Goal: Information Seeking & Learning: Learn about a topic

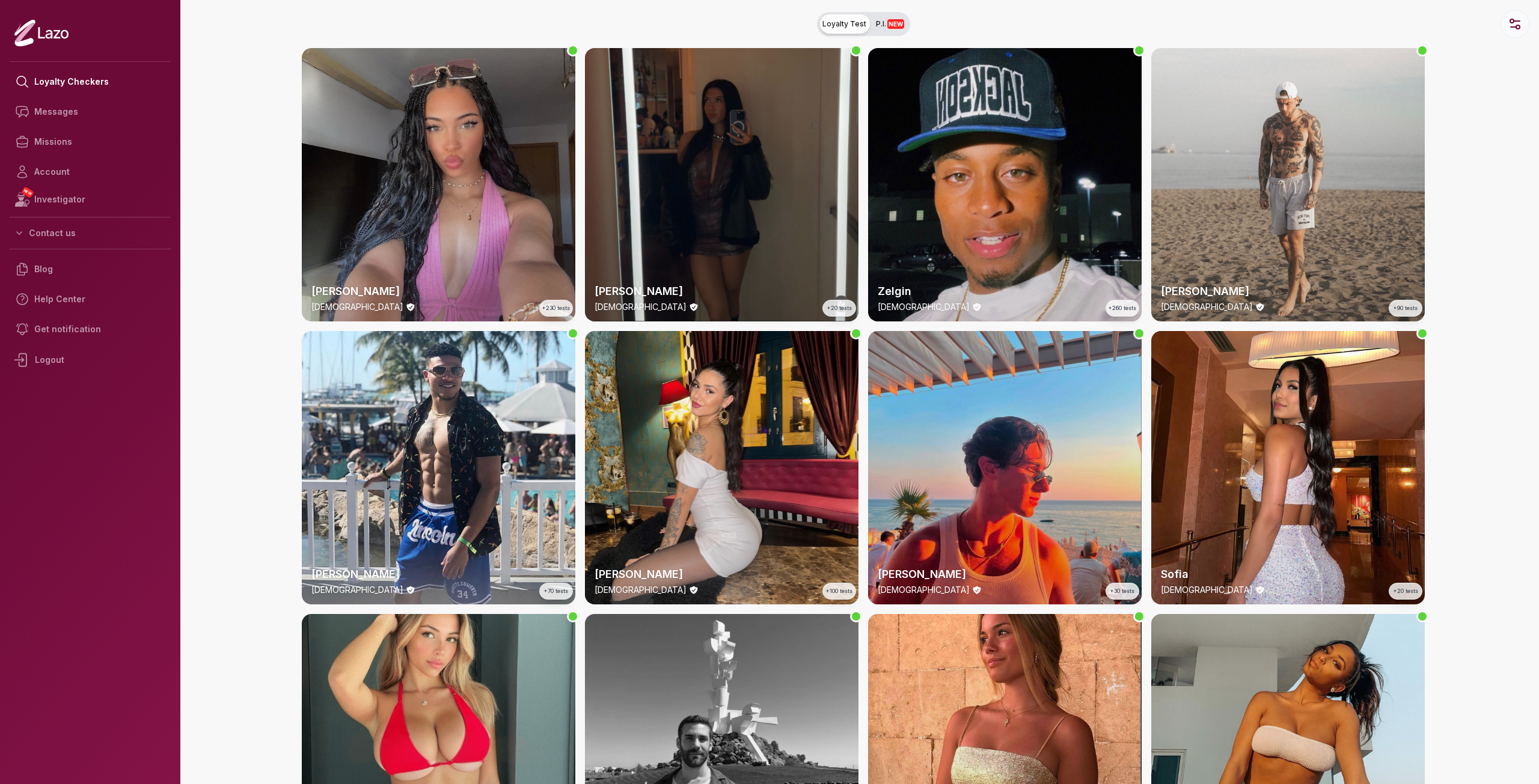
click at [1514, 21] on circle "button" at bounding box center [1512, 21] width 4 height 4
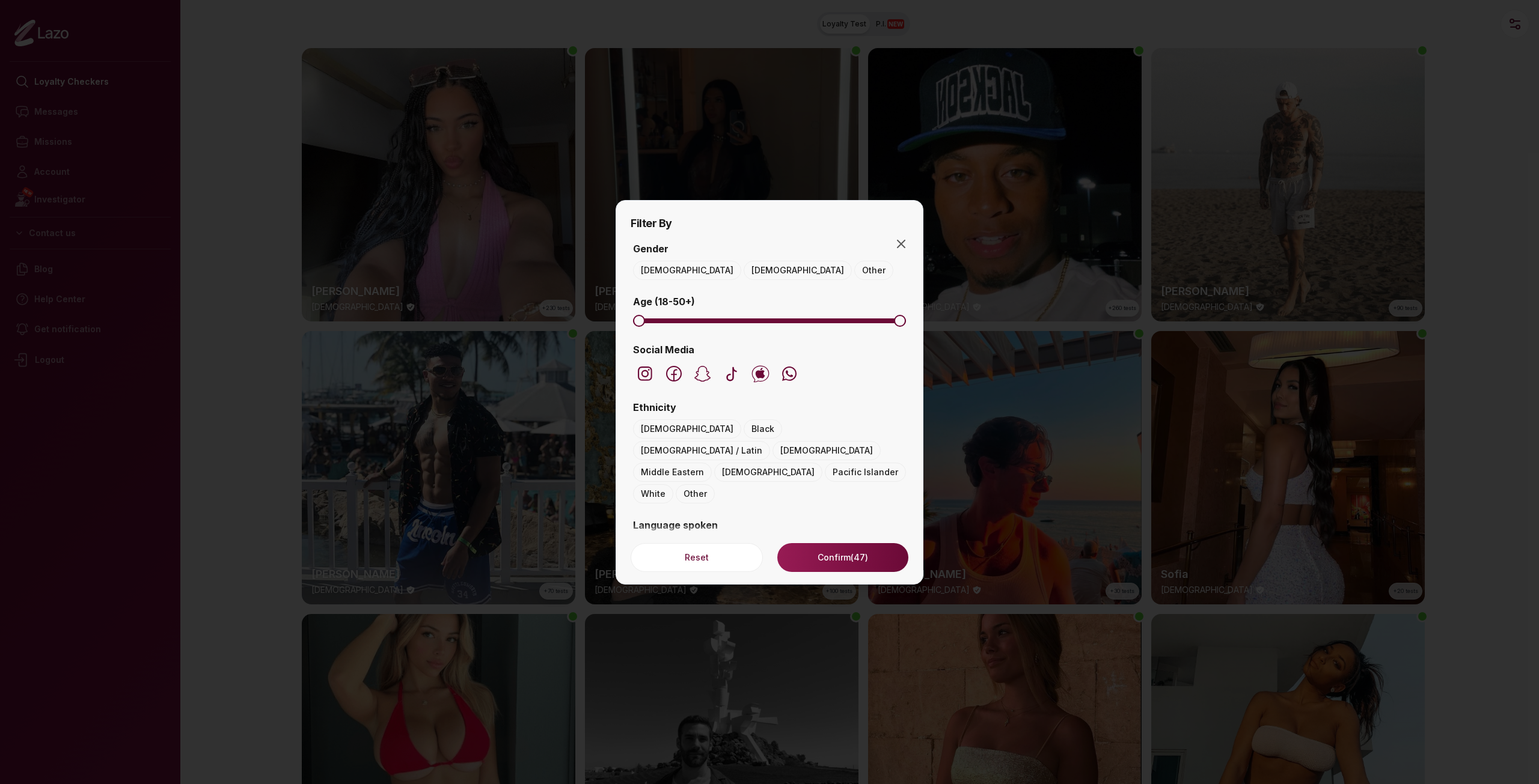
click at [645, 537] on button "French" at bounding box center [655, 547] width 44 height 19
click at [814, 552] on button "Confirm" at bounding box center [843, 558] width 131 height 29
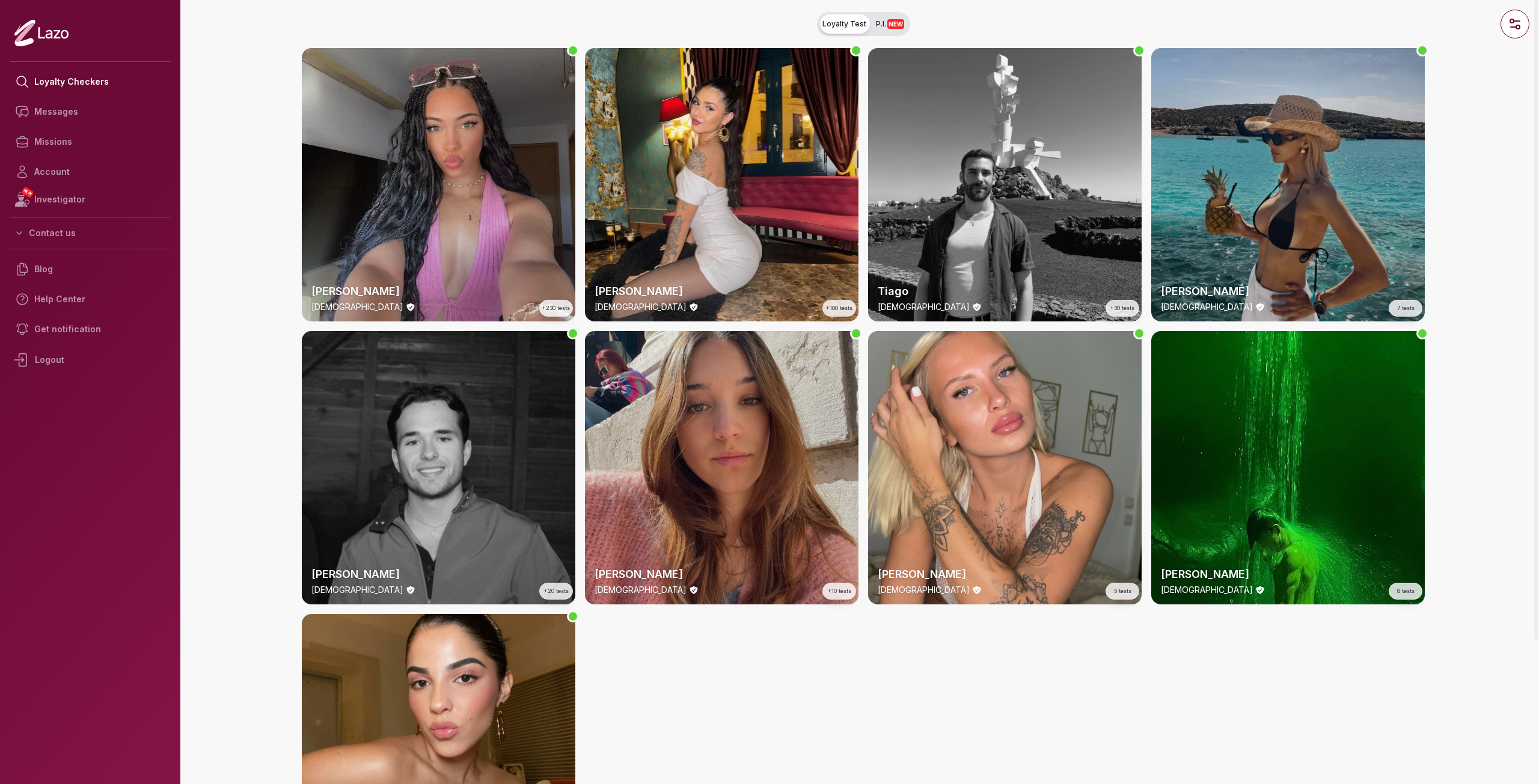
drag, startPoint x: 723, startPoint y: 236, endPoint x: 752, endPoint y: 490, distance: 255.7
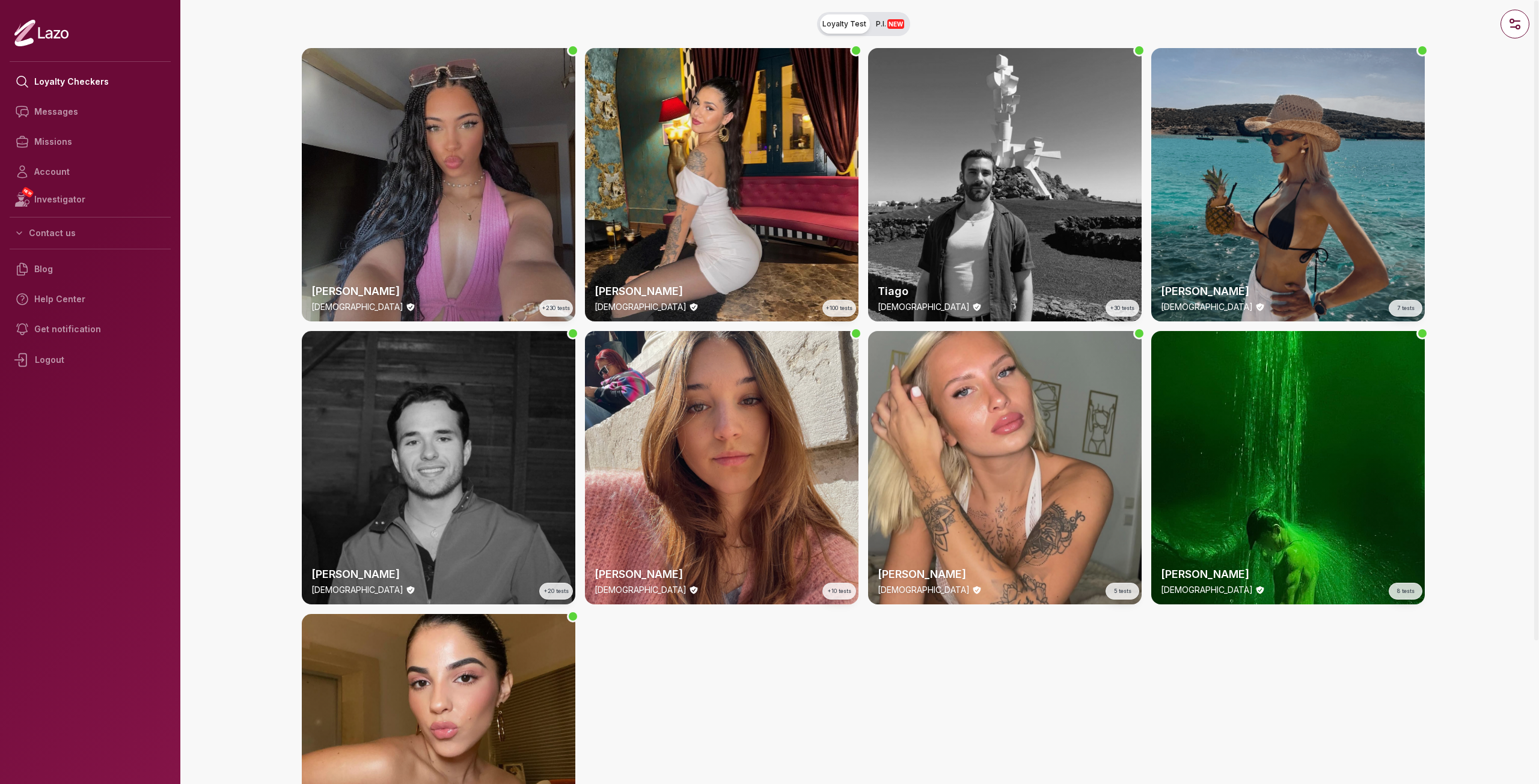
click at [526, 119] on div "Lara 24 y/o +230 tests" at bounding box center [438, 185] width 273 height 273
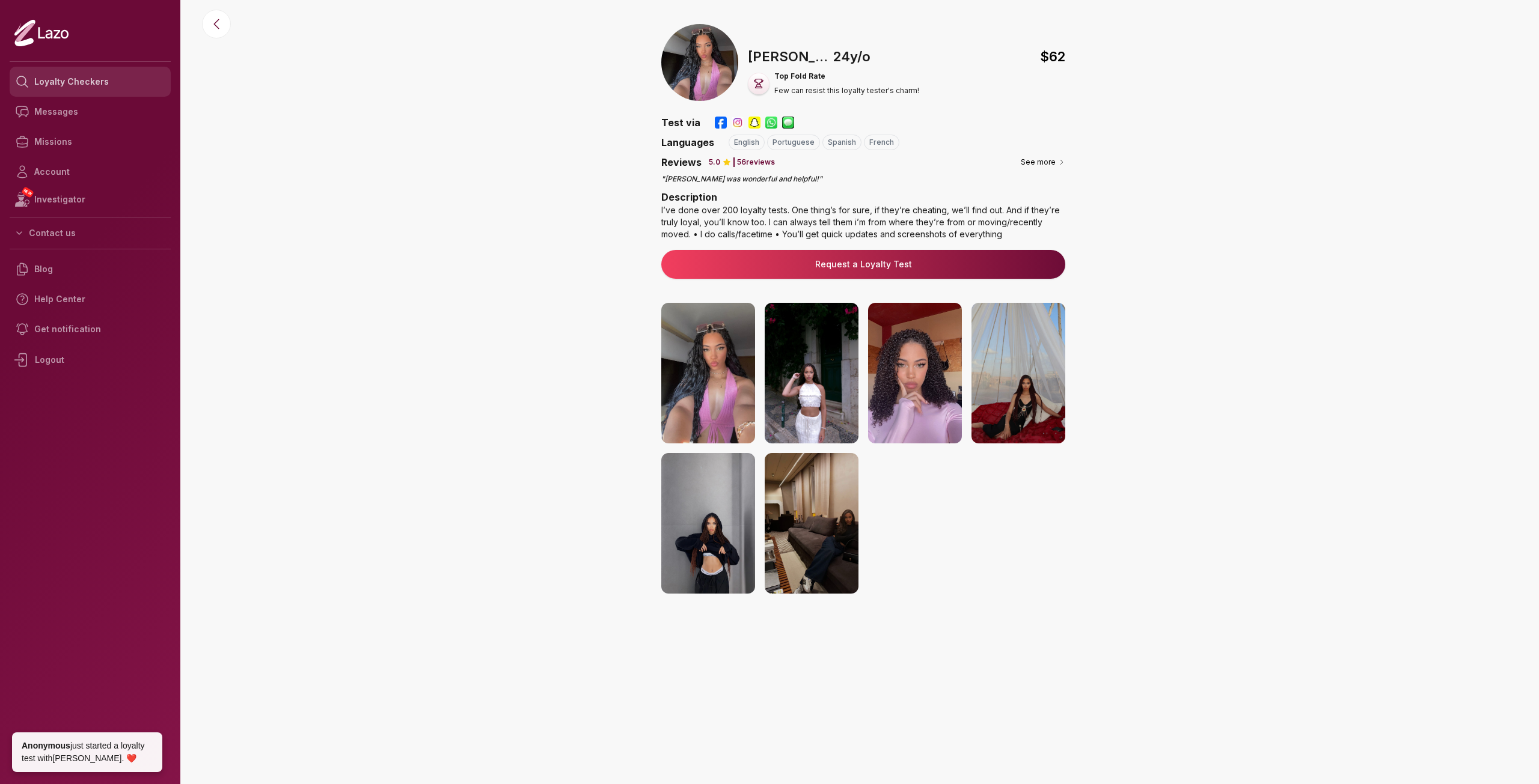
click at [131, 79] on link "Loyalty Checkers" at bounding box center [90, 81] width 161 height 30
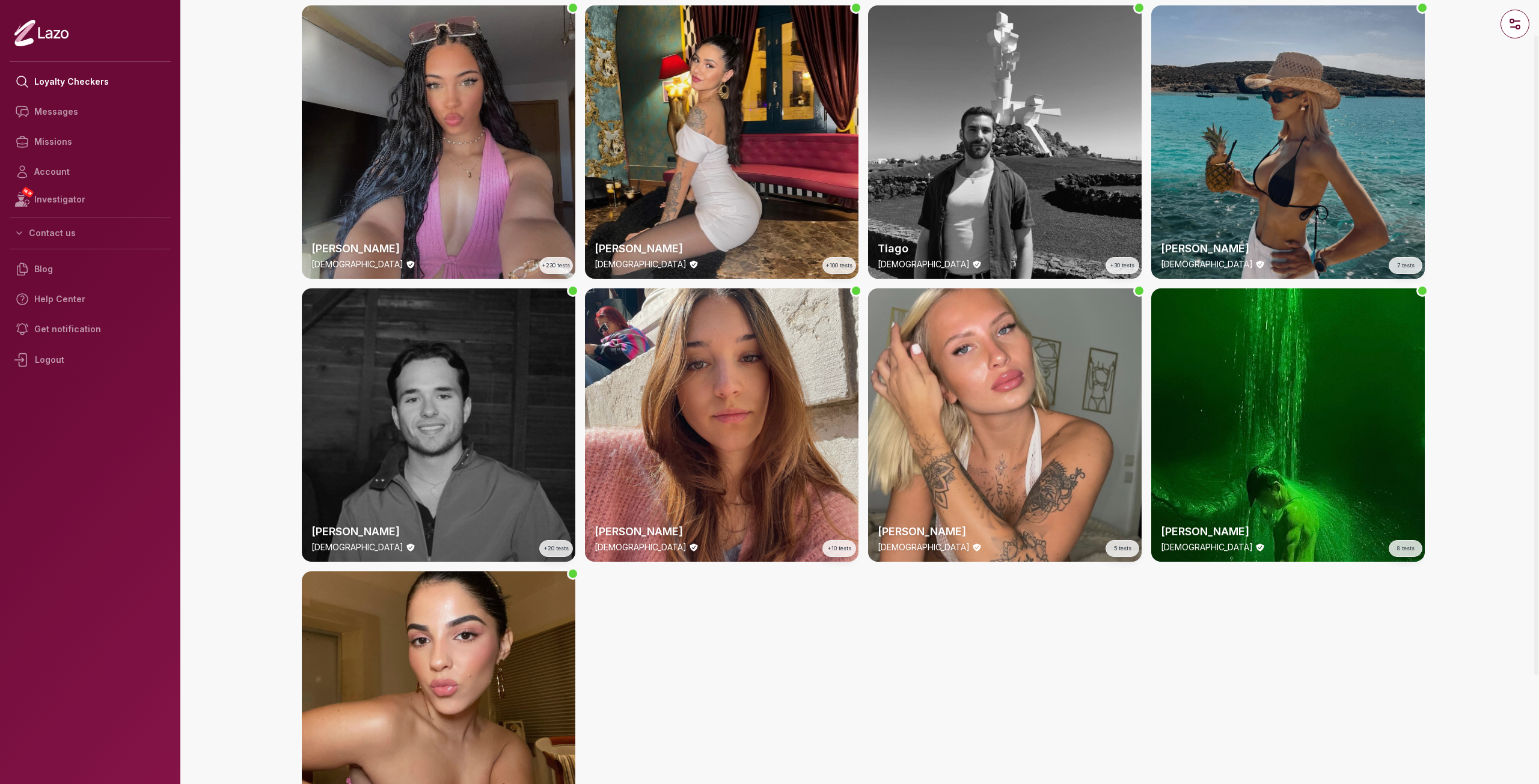
scroll to position [60, 0]
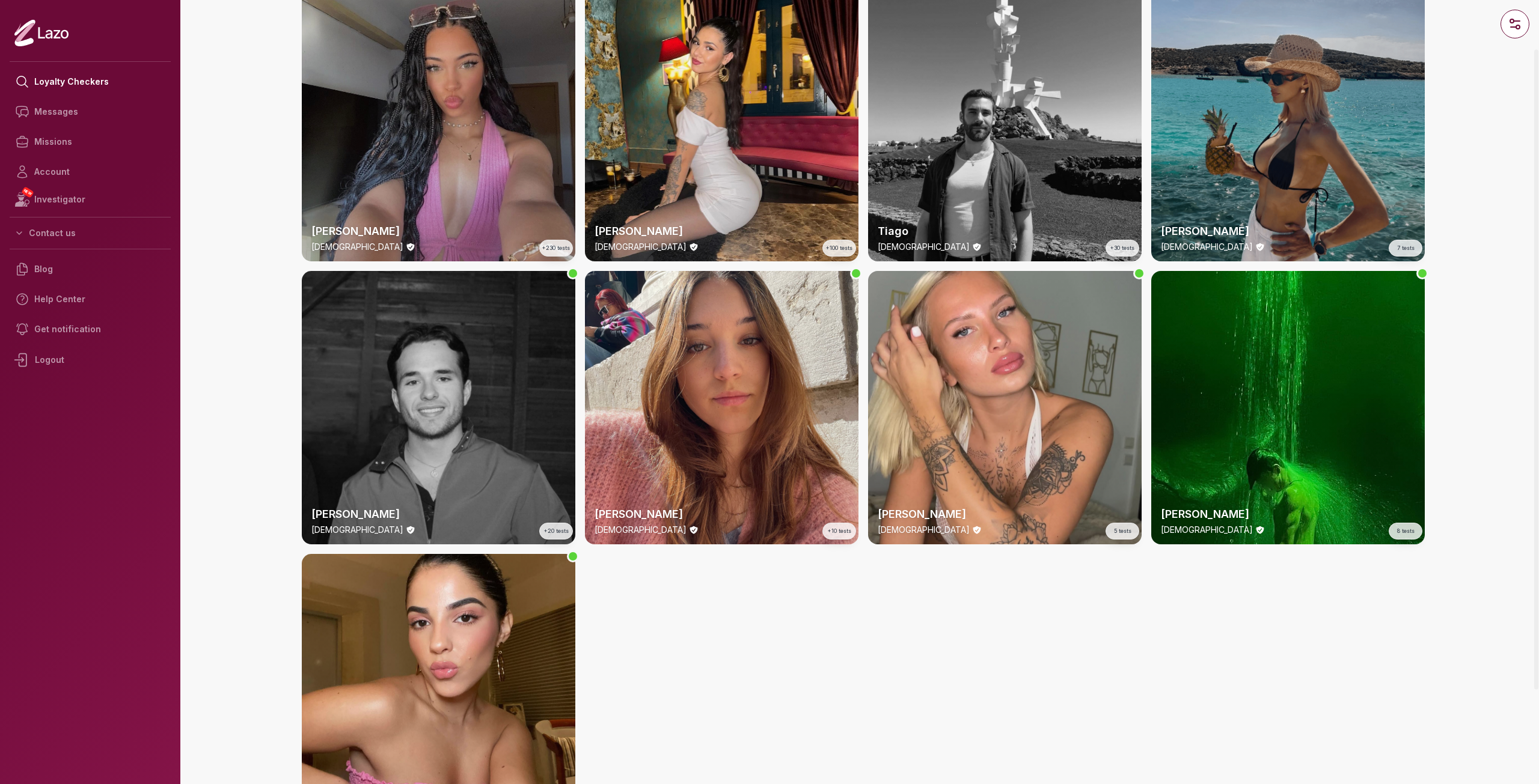
click at [464, 90] on div "Lara 24 y/o +230 tests" at bounding box center [438, 124] width 273 height 273
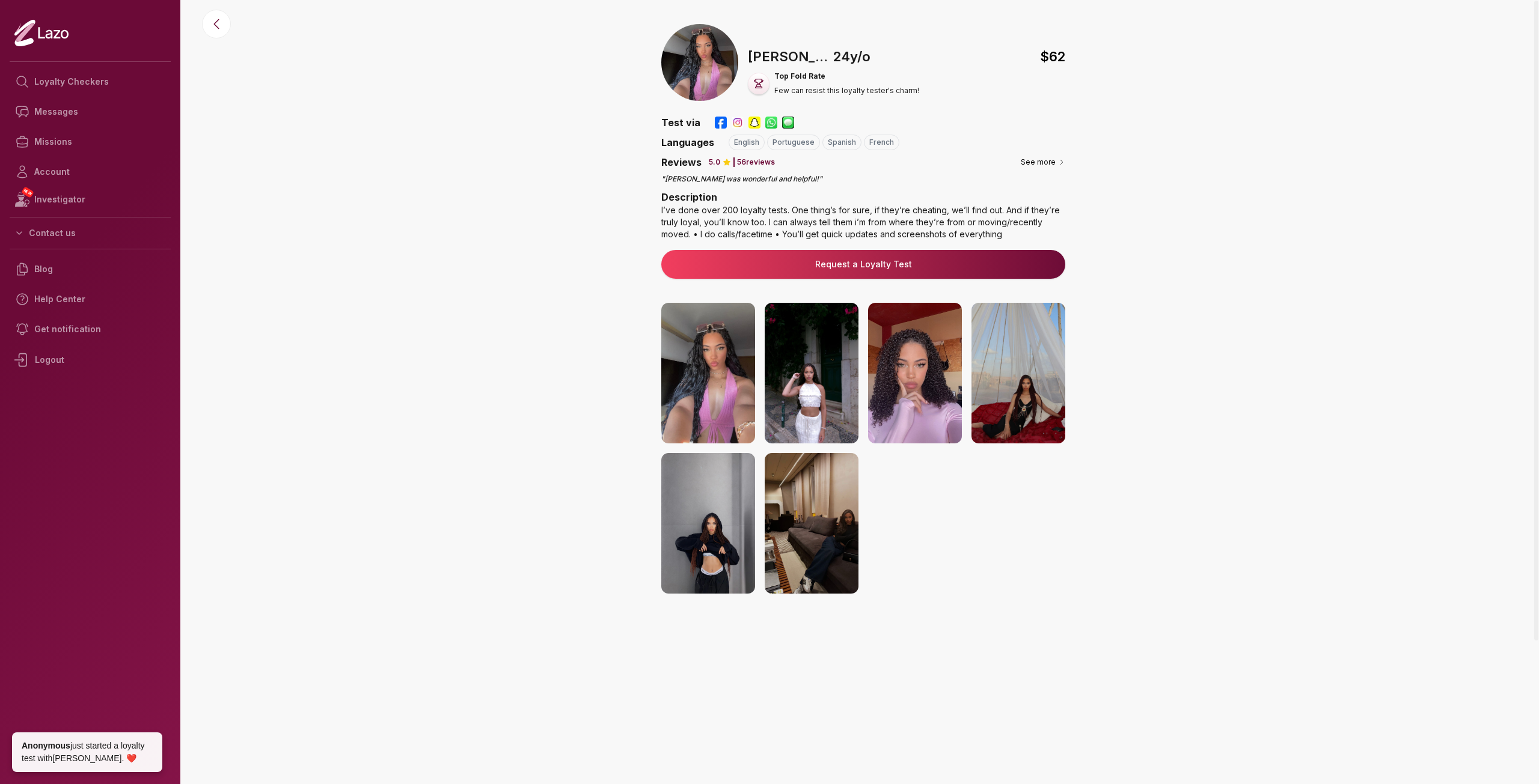
click at [782, 400] on img at bounding box center [811, 373] width 94 height 140
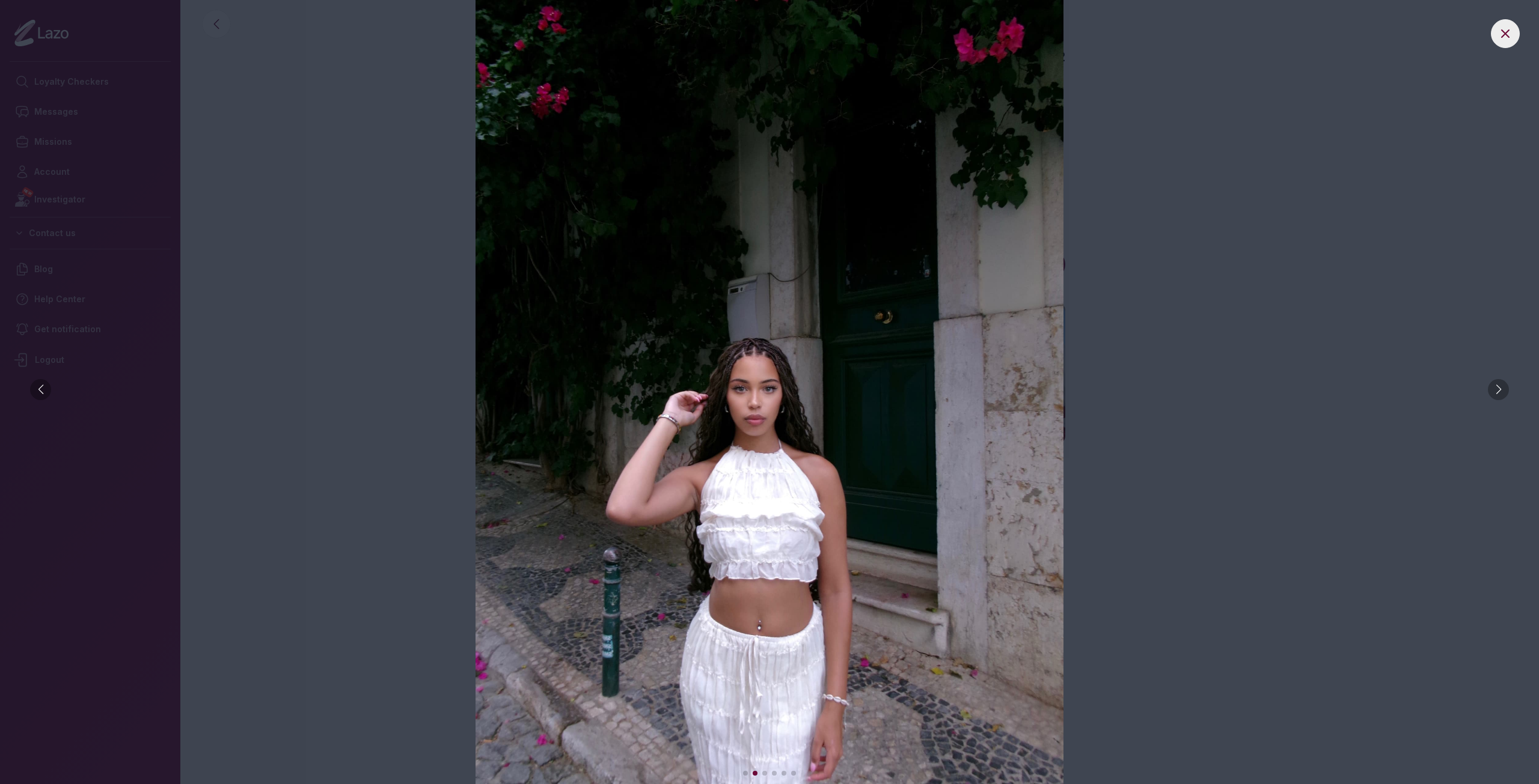
click at [481, 93] on img at bounding box center [769, 392] width 1491 height 784
click at [428, 0] on html "Loyalty Checkers Messages Missions Account NEW Investigator Contact us Blog Hel…" at bounding box center [769, 392] width 1539 height 784
click at [345, 93] on img at bounding box center [769, 392] width 1491 height 784
click at [1512, 30] on icon at bounding box center [1505, 34] width 15 height 15
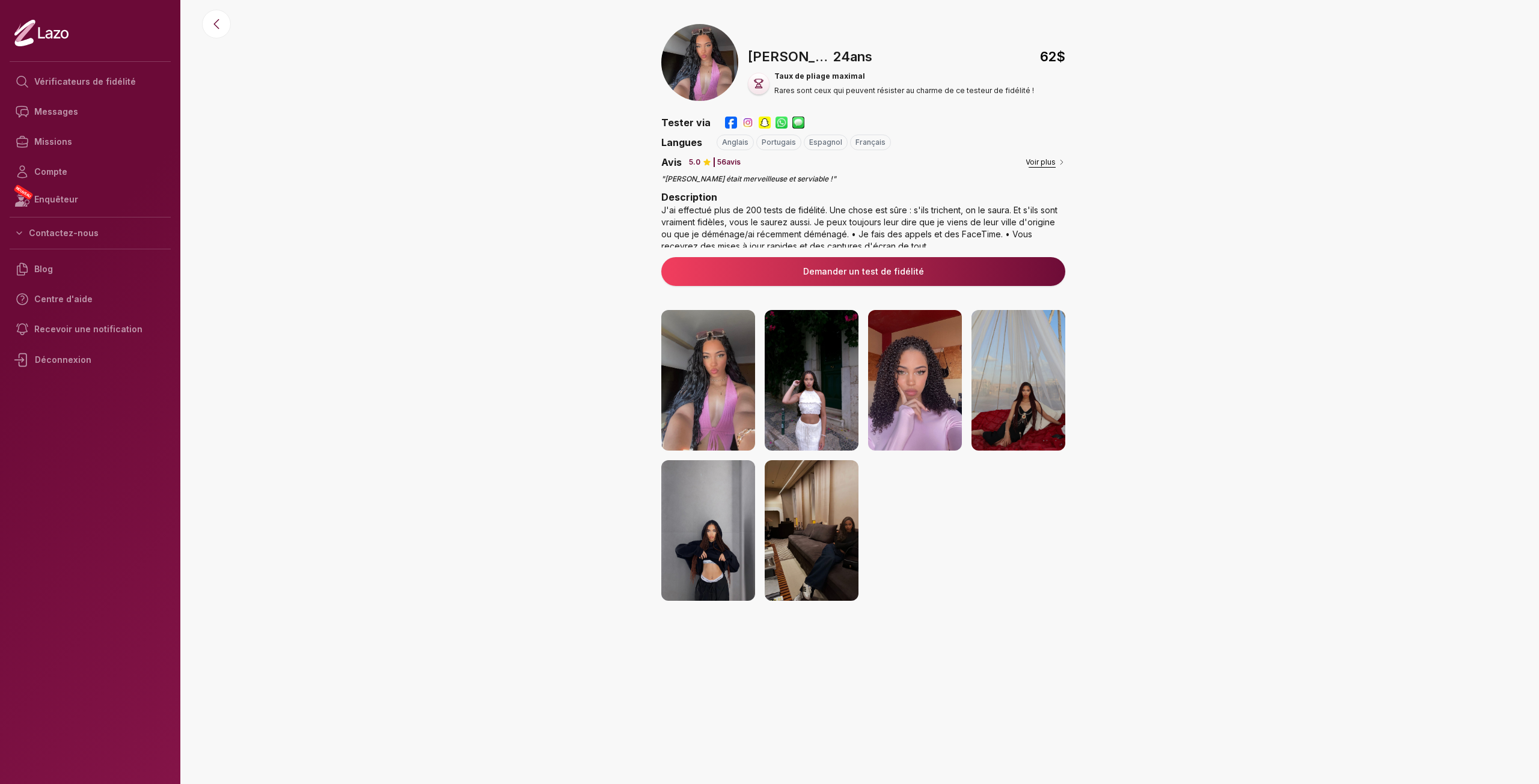
click at [1036, 163] on font "Voir plus" at bounding box center [1040, 162] width 30 height 9
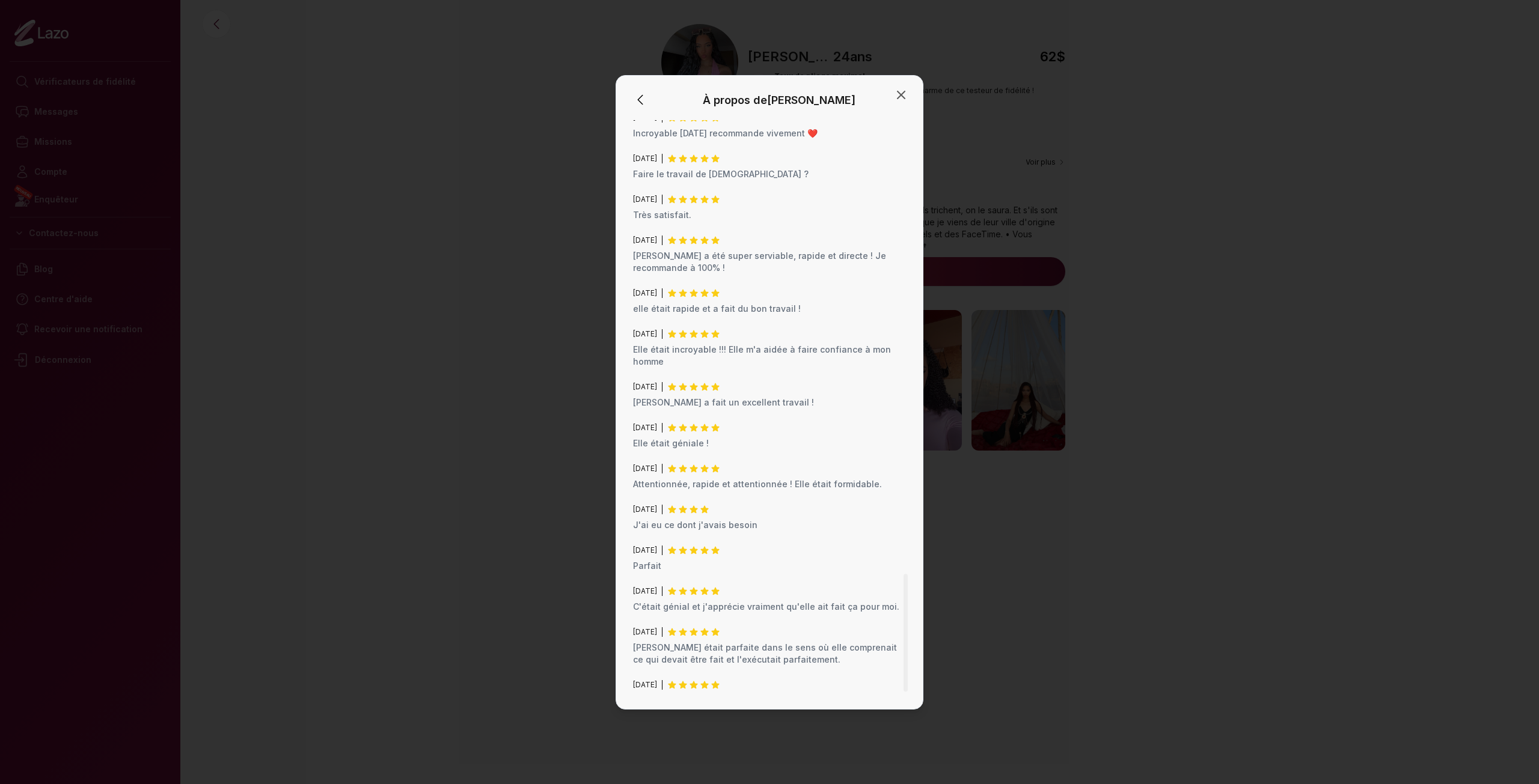
scroll to position [2223, 0]
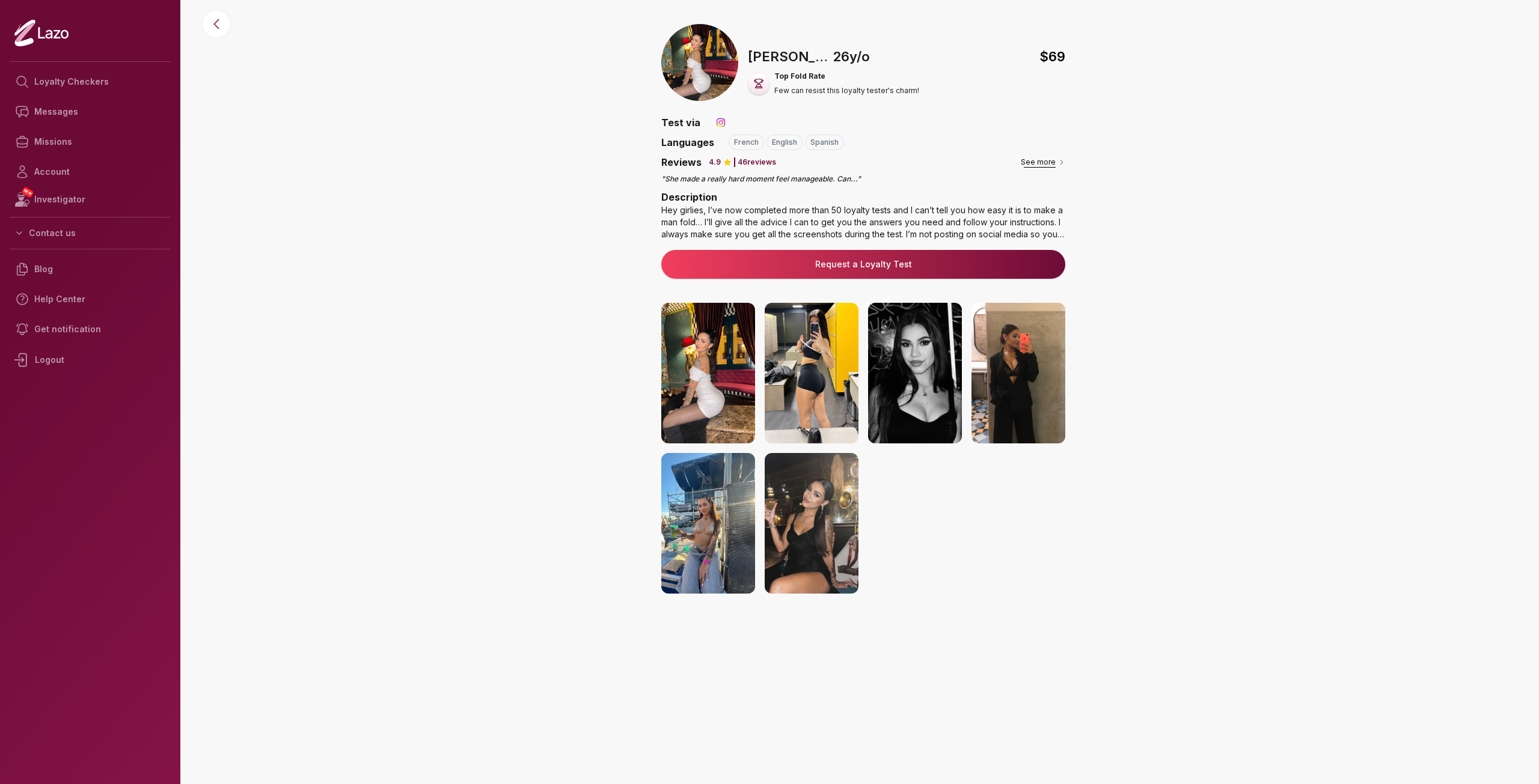
click at [1032, 160] on button "See more" at bounding box center [1043, 163] width 44 height 12
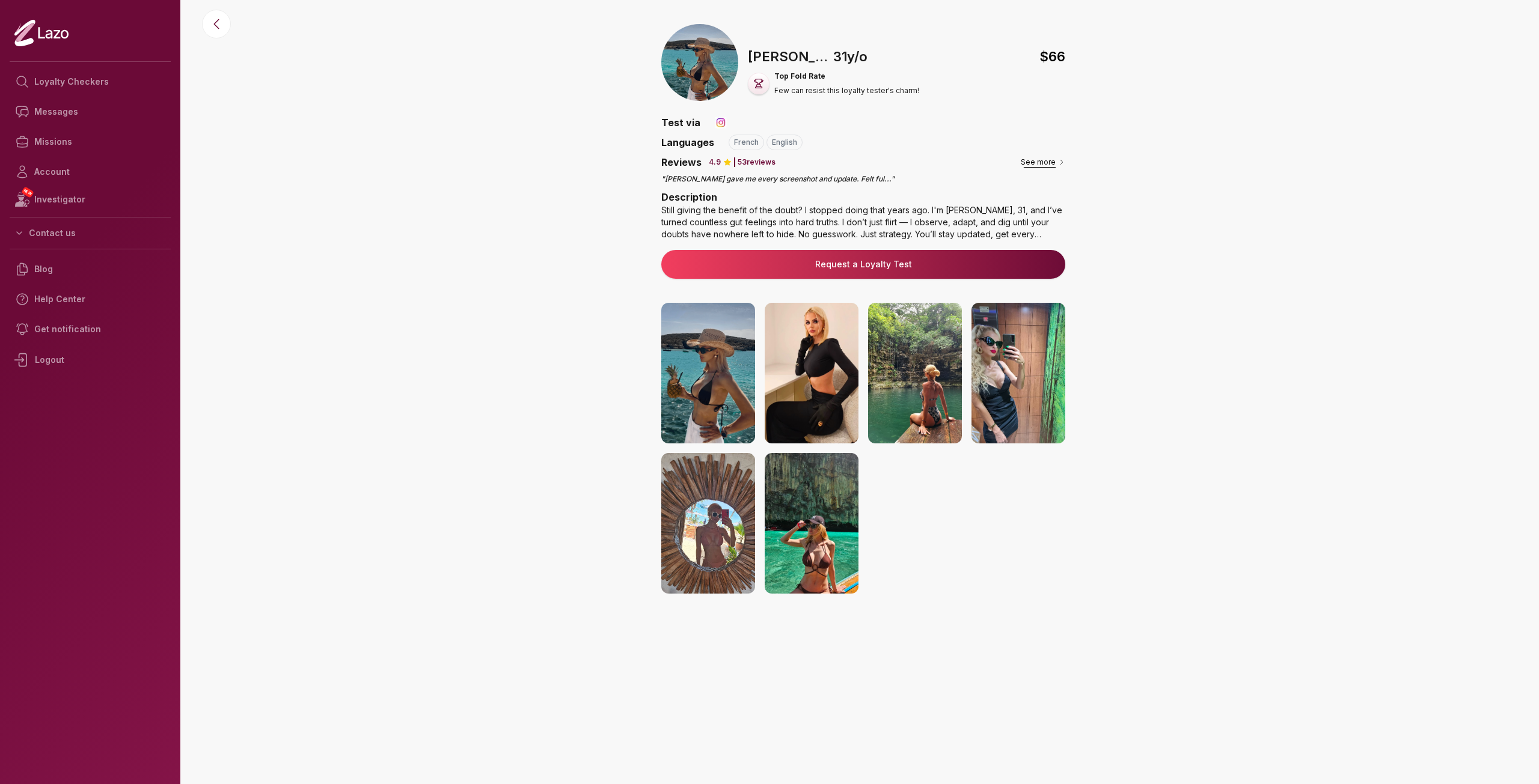
click at [1034, 158] on button "See more" at bounding box center [1043, 163] width 44 height 12
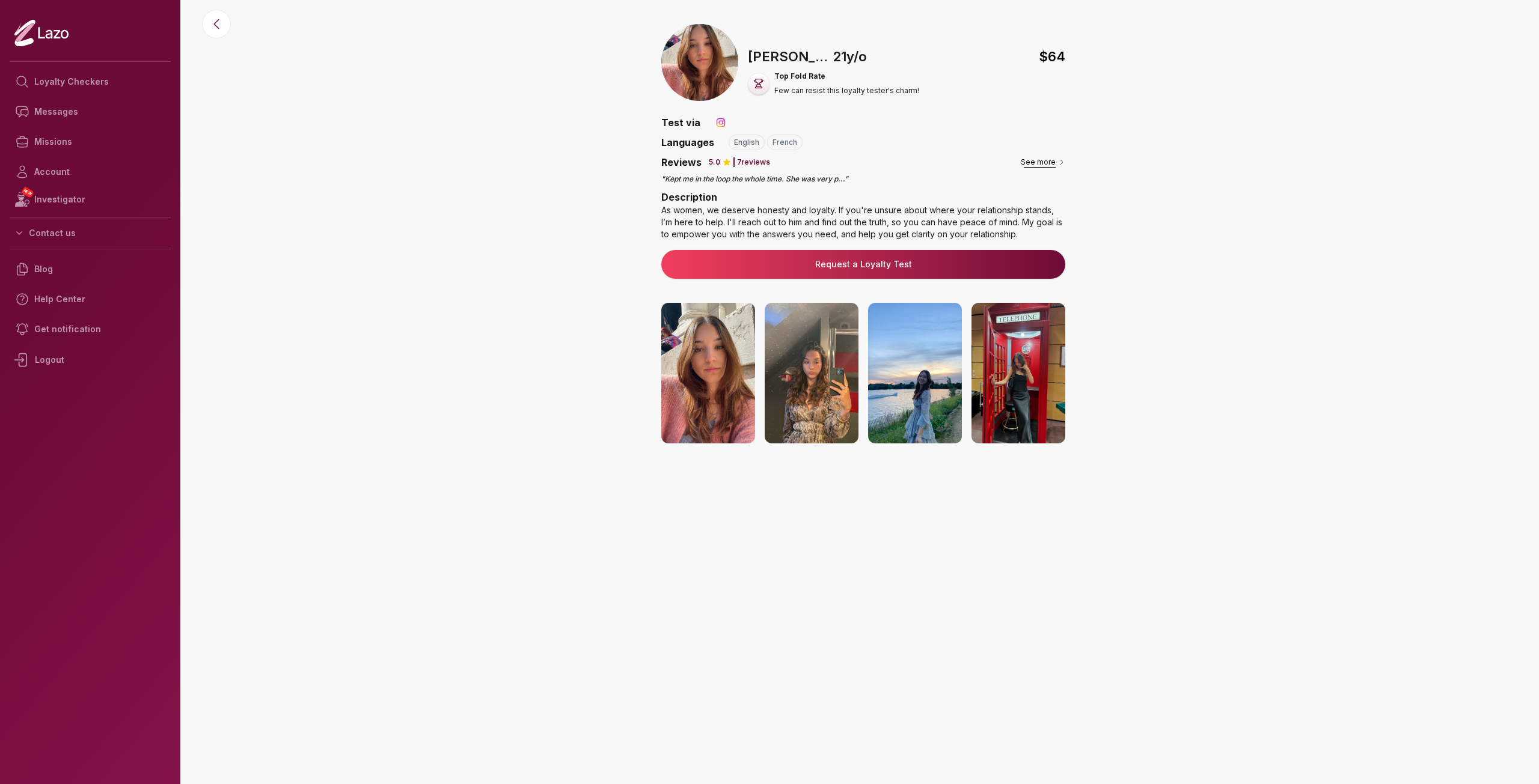
click at [1038, 161] on button "See more" at bounding box center [1043, 163] width 44 height 12
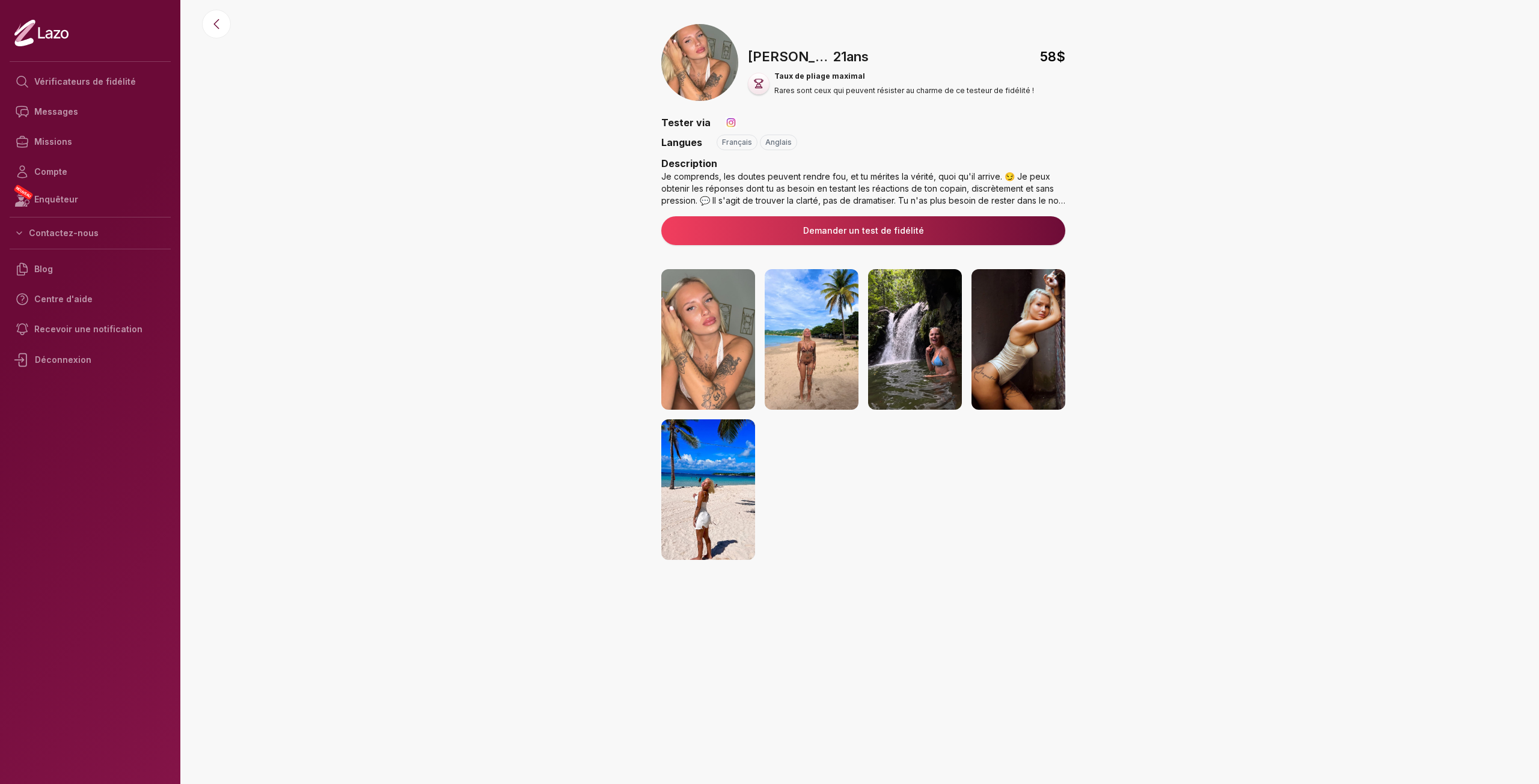
click at [933, 221] on button "Demander un test de fidélité" at bounding box center [863, 231] width 404 height 29
click at [800, 242] on button "Demander un test de fidélité" at bounding box center [863, 231] width 404 height 29
